Goal: Task Accomplishment & Management: Use online tool/utility

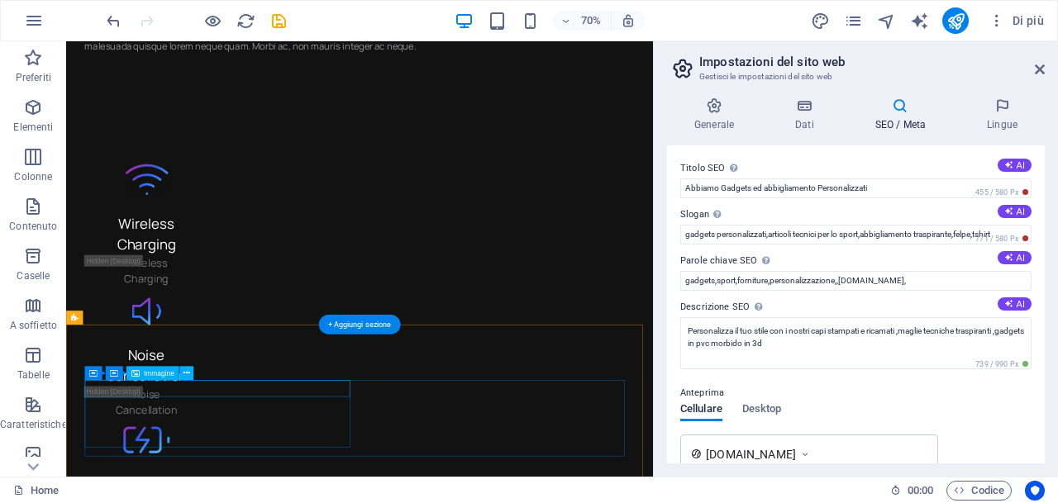
scroll to position [4446, 0]
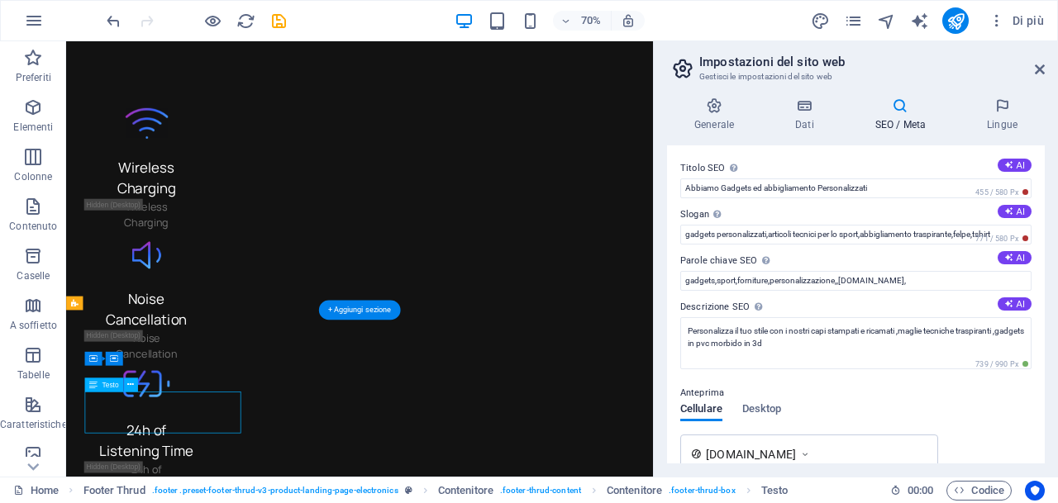
click at [130, 384] on icon at bounding box center [130, 385] width 7 height 12
click at [130, 386] on icon at bounding box center [130, 385] width 7 height 12
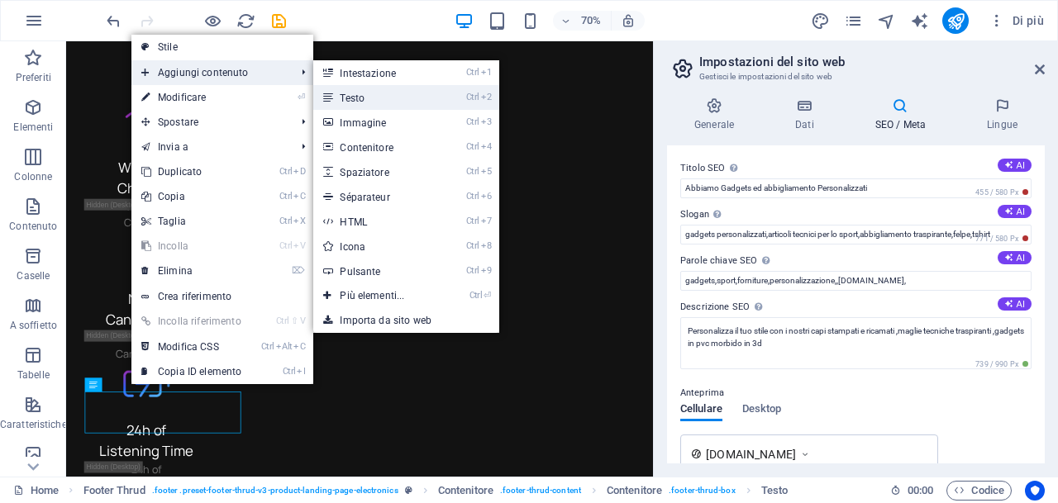
click at [368, 99] on link "Ctrl 2 Testo" at bounding box center [375, 97] width 124 height 25
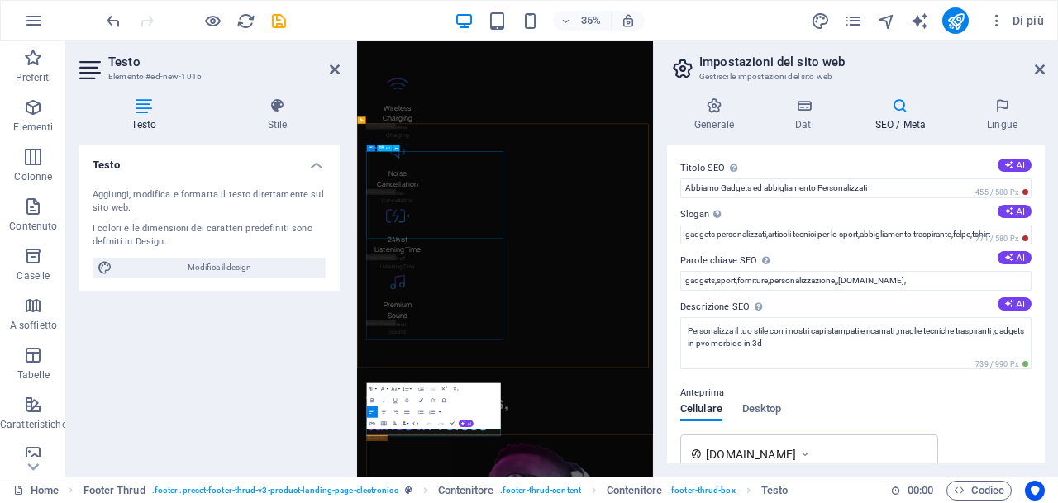
scroll to position [4465, 0]
click at [249, 236] on div "I colori e le dimensioni dei caratteri predefiniti sono definiti in Design." at bounding box center [210, 235] width 234 height 27
click at [245, 211] on div "Aggiungi, modifica e formatta il testo direttamente sul sito web." at bounding box center [210, 201] width 234 height 27
click at [323, 160] on h4 "Testo" at bounding box center [209, 160] width 260 height 30
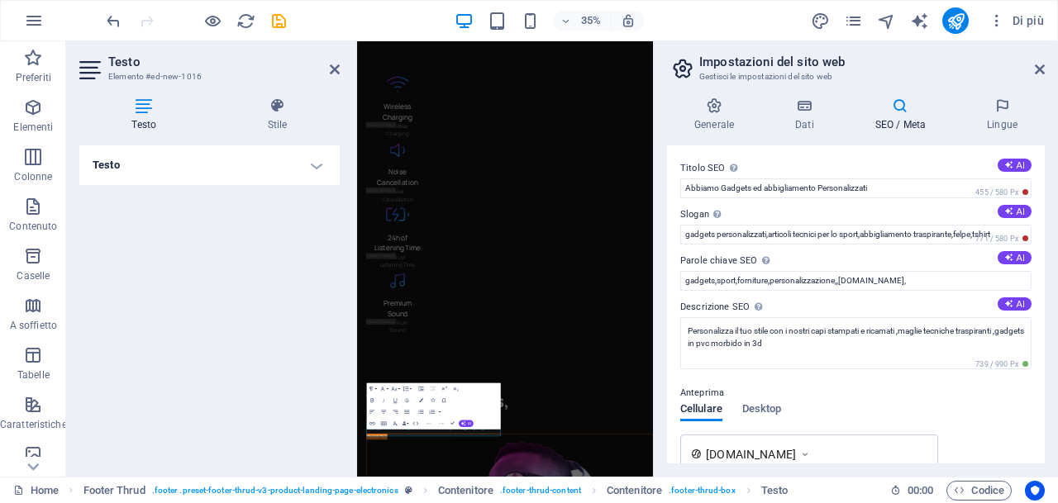
click at [312, 169] on h4 "Testo" at bounding box center [209, 165] width 260 height 40
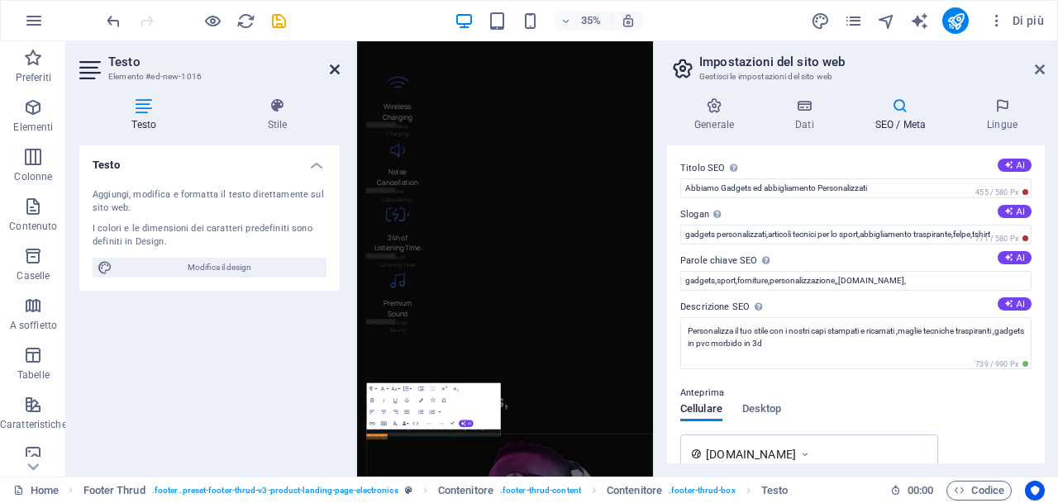
click at [334, 68] on icon at bounding box center [335, 69] width 10 height 13
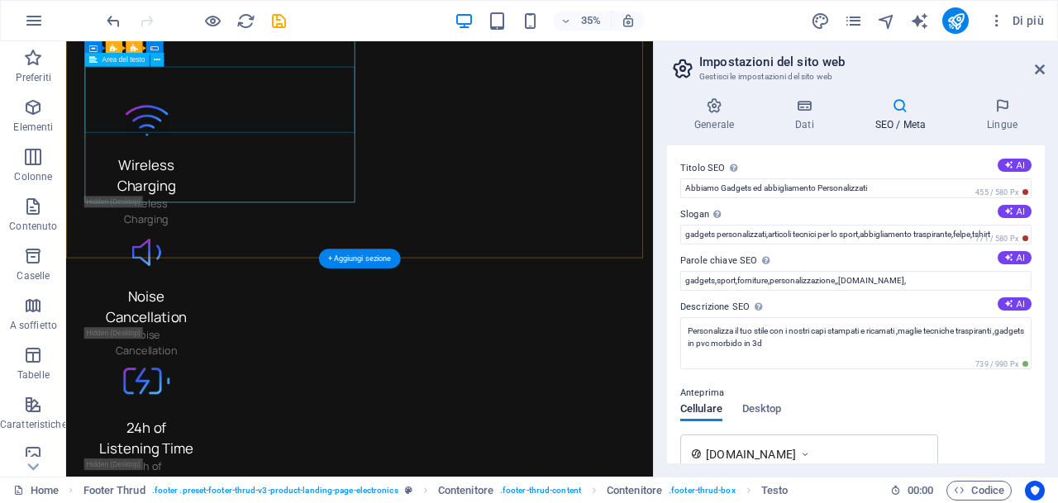
scroll to position [4521, 0]
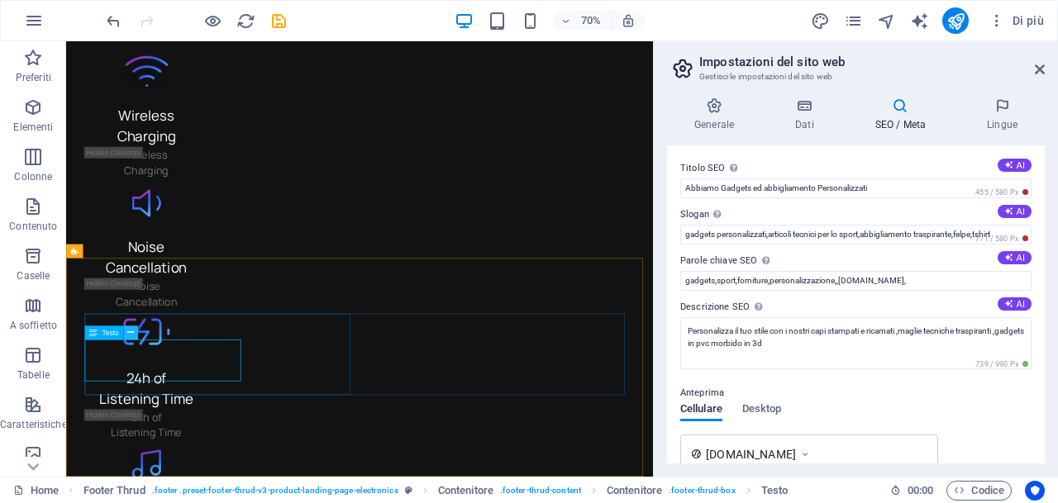
click at [129, 332] on icon at bounding box center [130, 333] width 7 height 12
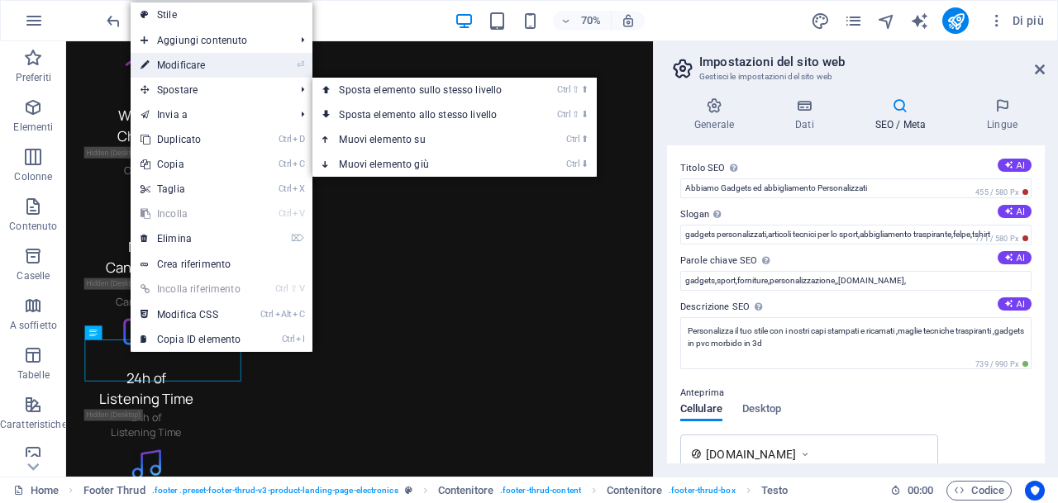
click at [203, 61] on link "⏎ Modificare" at bounding box center [191, 65] width 120 height 25
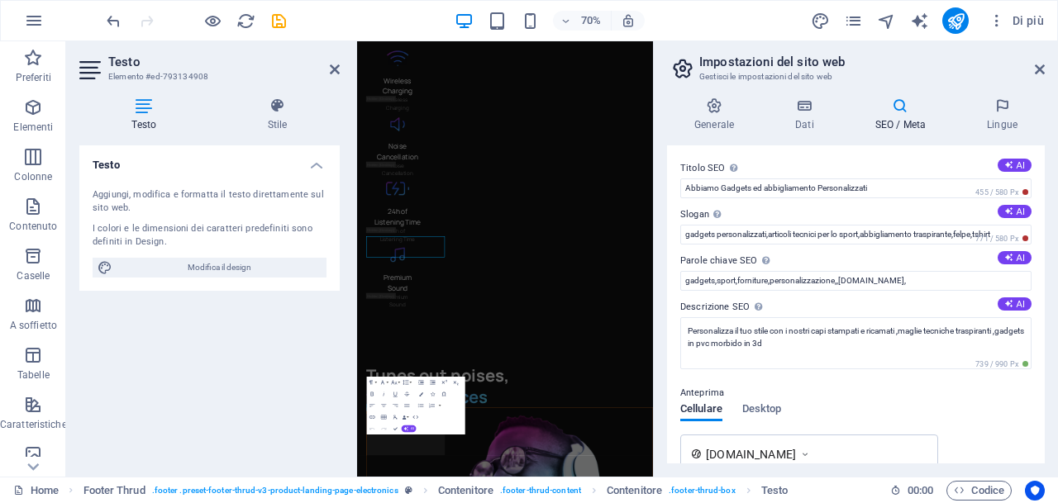
scroll to position [4390, 0]
